Goal: Information Seeking & Learning: Learn about a topic

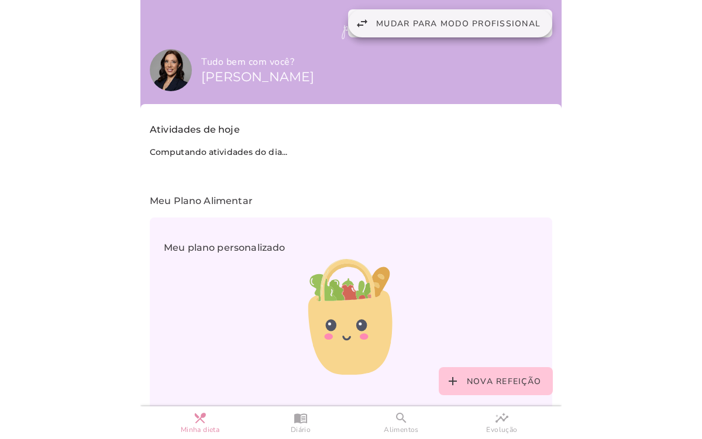
click at [454, 19] on span "Mudar para modo profissional" at bounding box center [458, 23] width 164 height 11
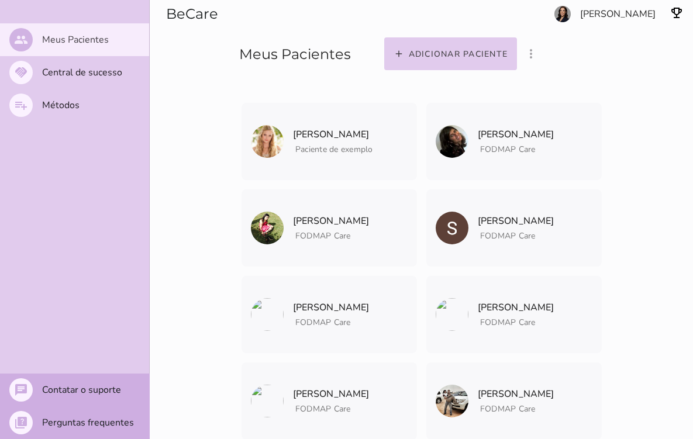
click at [0, 0] on slot "people" at bounding box center [0, 0] width 0 height 0
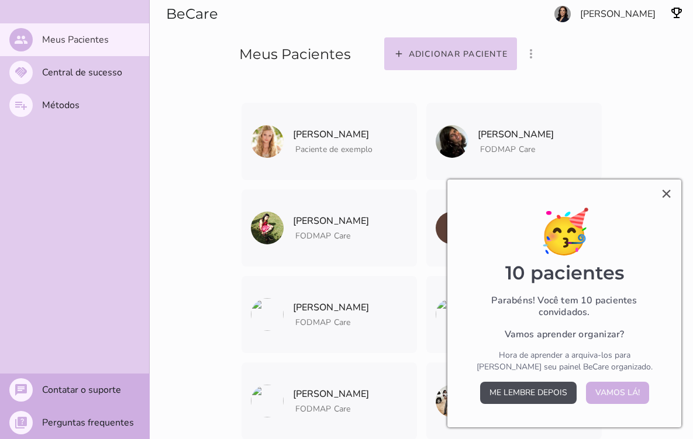
click at [545, 395] on button "Me lembre depois" at bounding box center [528, 393] width 97 height 22
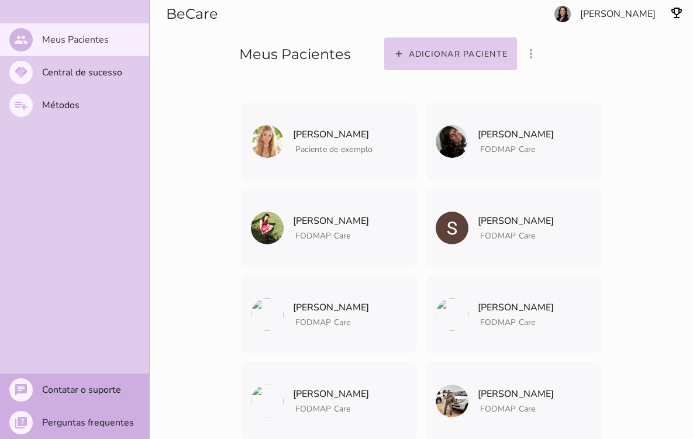
click at [618, 16] on section "Adicionar paciente filter_list_ off Mostrar pacientes convidados e arquivados […" at bounding box center [532, 37] width 321 height 75
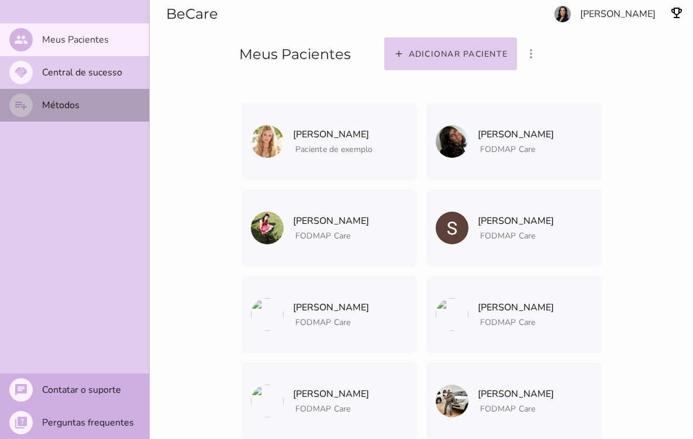
click at [0, 0] on slot "playlist_add" at bounding box center [0, 0] width 0 height 0
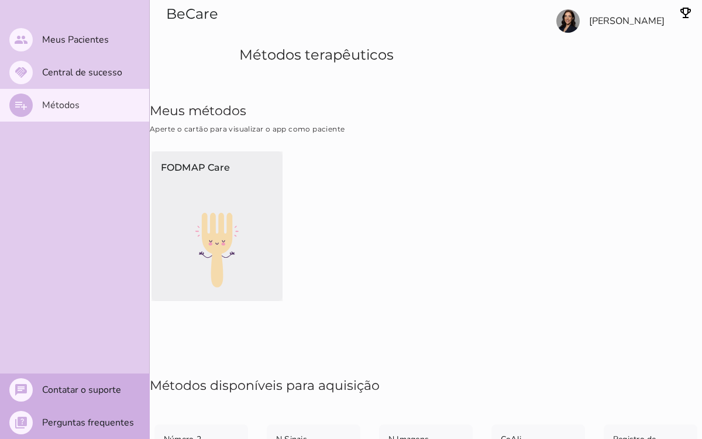
click at [185, 238] on img at bounding box center [217, 250] width 131 height 75
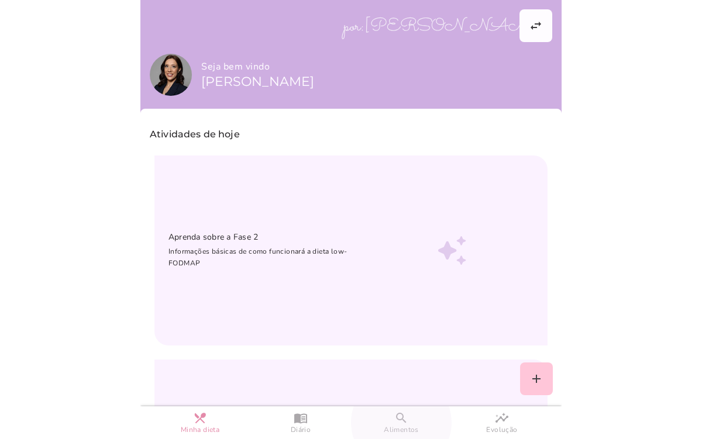
click at [0, 0] on slot "search" at bounding box center [0, 0] width 0 height 0
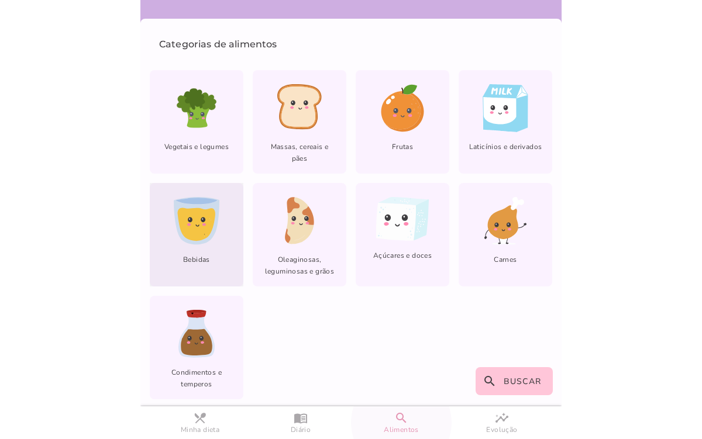
scroll to position [63, 0]
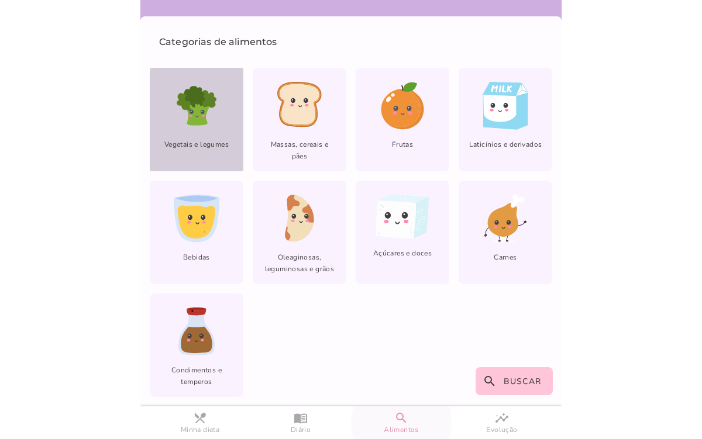
click at [208, 133] on div "Vegetais e legumes" at bounding box center [197, 120] width 94 height 104
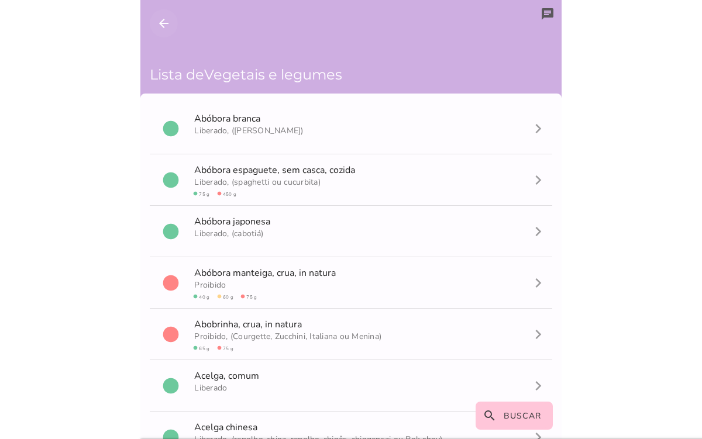
click at [170, 27] on icon "arrow_back" at bounding box center [164, 23] width 14 height 14
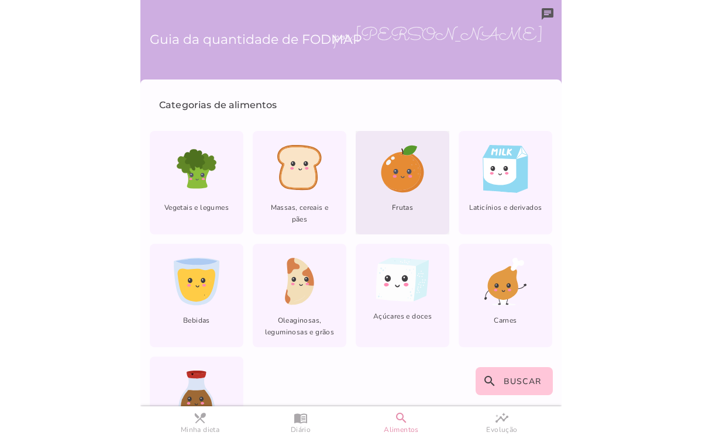
click at [402, 174] on icon at bounding box center [401, 171] width 40 height 38
